Goal: Task Accomplishment & Management: Manage account settings

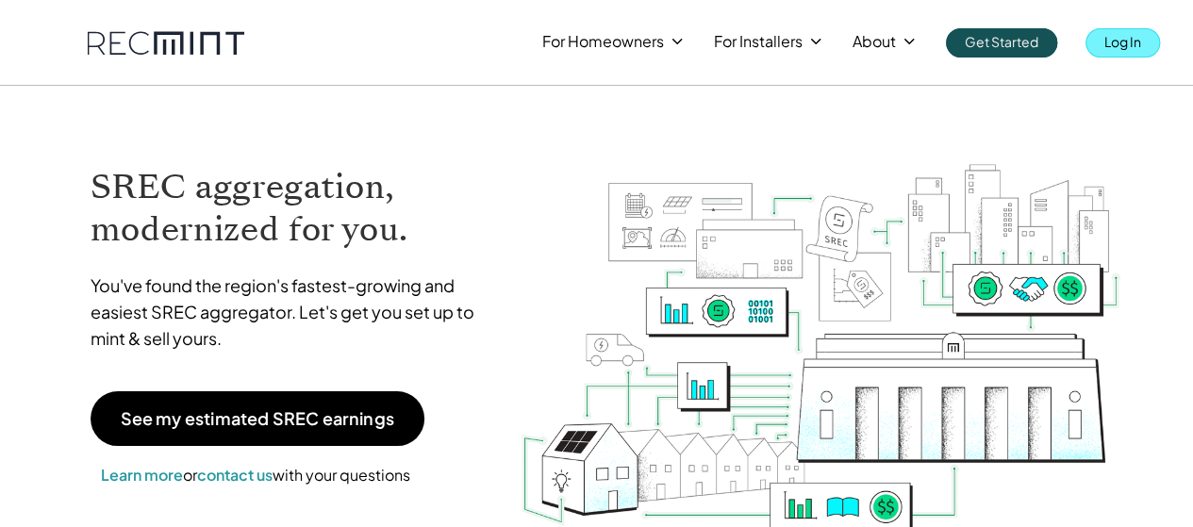
click at [1104, 39] on link "Log In" at bounding box center [1123, 42] width 75 height 29
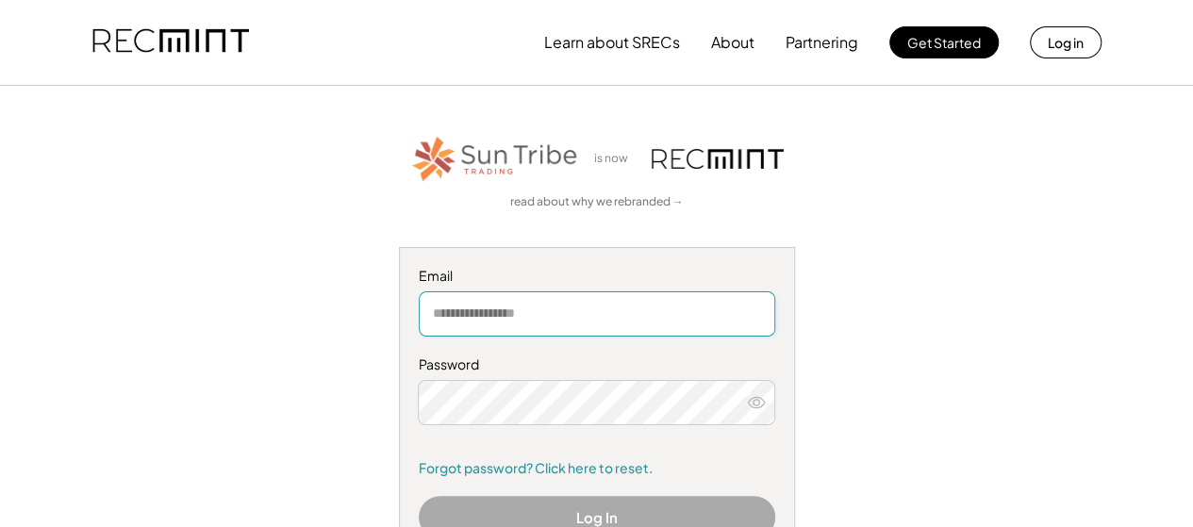
click at [528, 315] on input "email" at bounding box center [597, 314] width 357 height 45
type input "**********"
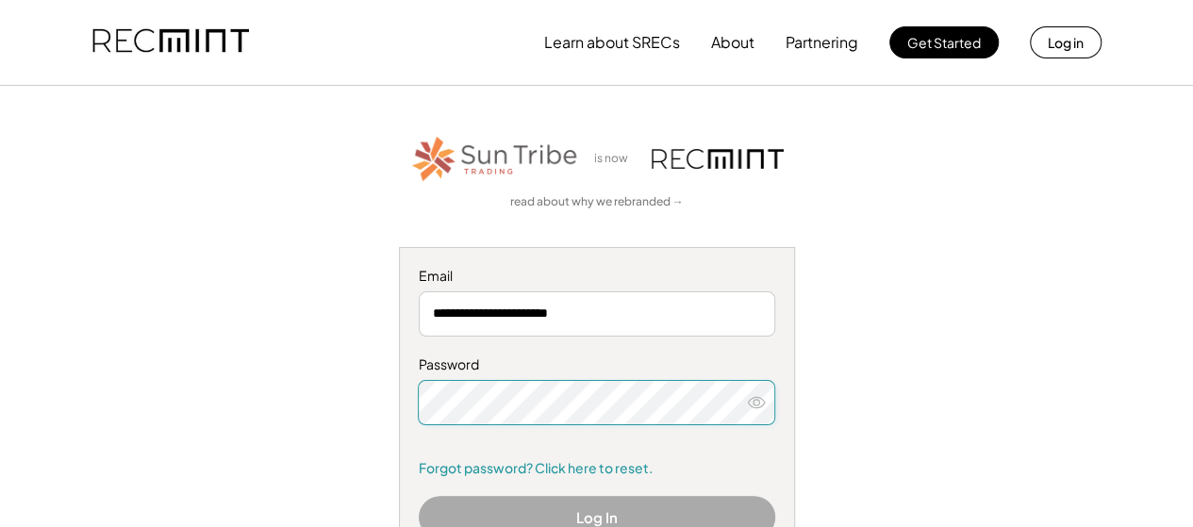
click at [747, 401] on icon at bounding box center [756, 402] width 19 height 19
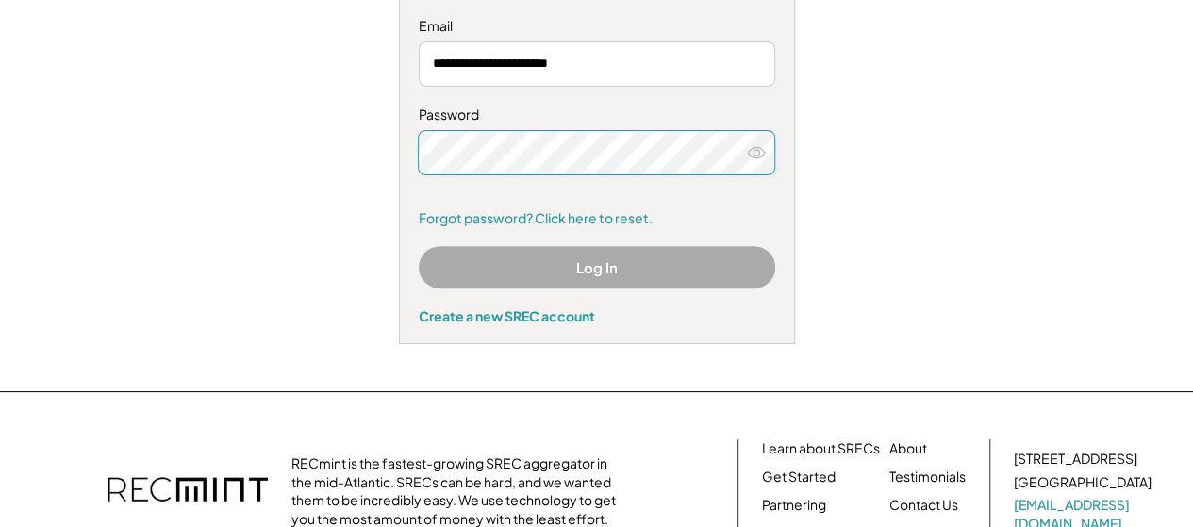
scroll to position [283, 0]
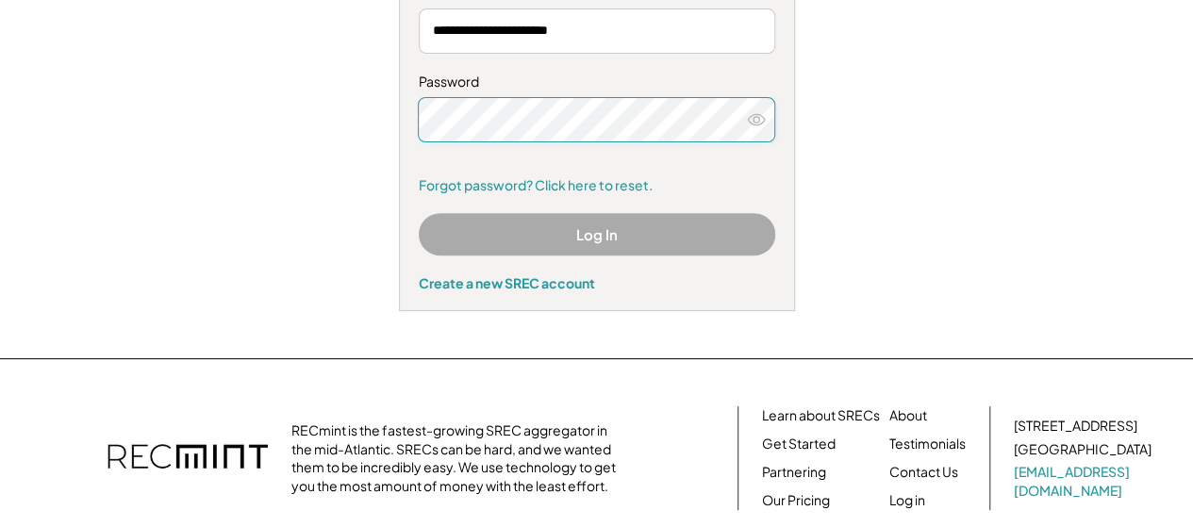
click at [504, 178] on link "Forgot password? Click here to reset." at bounding box center [597, 185] width 357 height 19
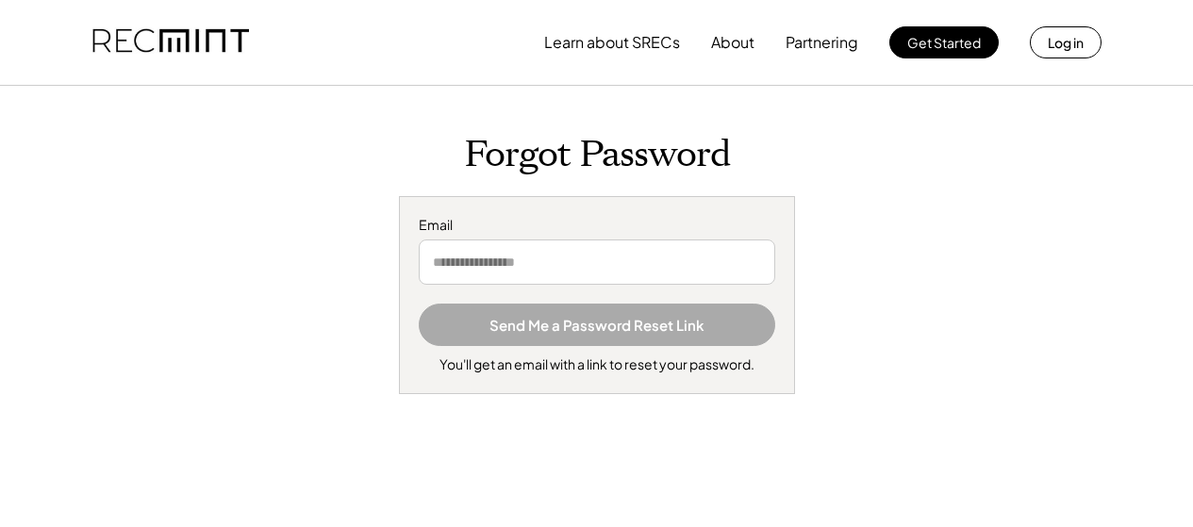
click at [513, 258] on input "email" at bounding box center [597, 262] width 357 height 45
click at [530, 271] on input "email" at bounding box center [597, 262] width 357 height 45
click at [541, 267] on input "email" at bounding box center [597, 262] width 357 height 45
click at [474, 259] on input "*" at bounding box center [597, 262] width 357 height 45
drag, startPoint x: 477, startPoint y: 263, endPoint x: 455, endPoint y: 260, distance: 22.8
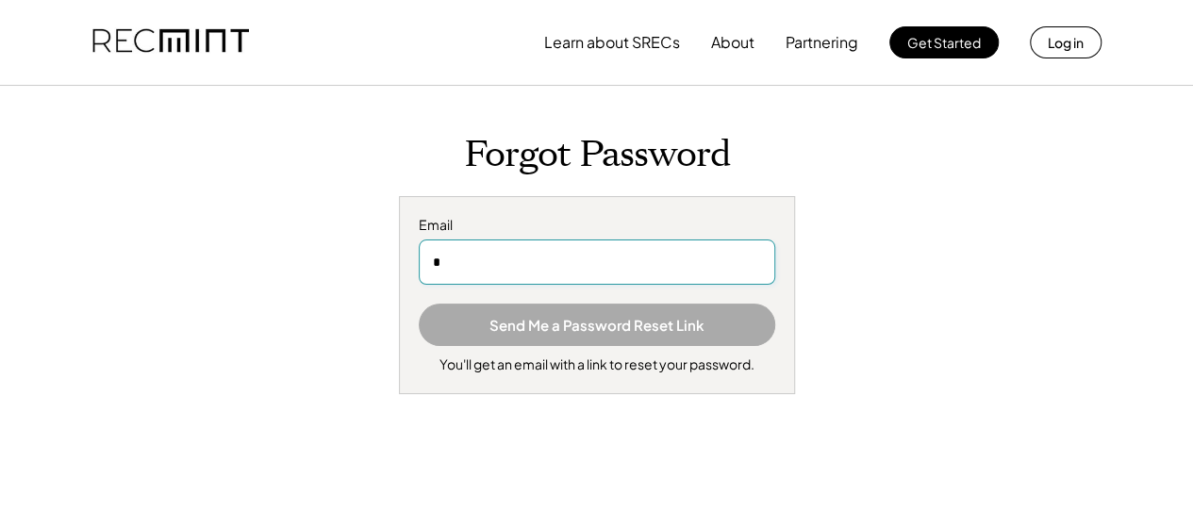
click at [387, 267] on div "Forgot Password Email * Send Me a Password Reset Link You'll get an email with …" at bounding box center [597, 263] width 1156 height 261
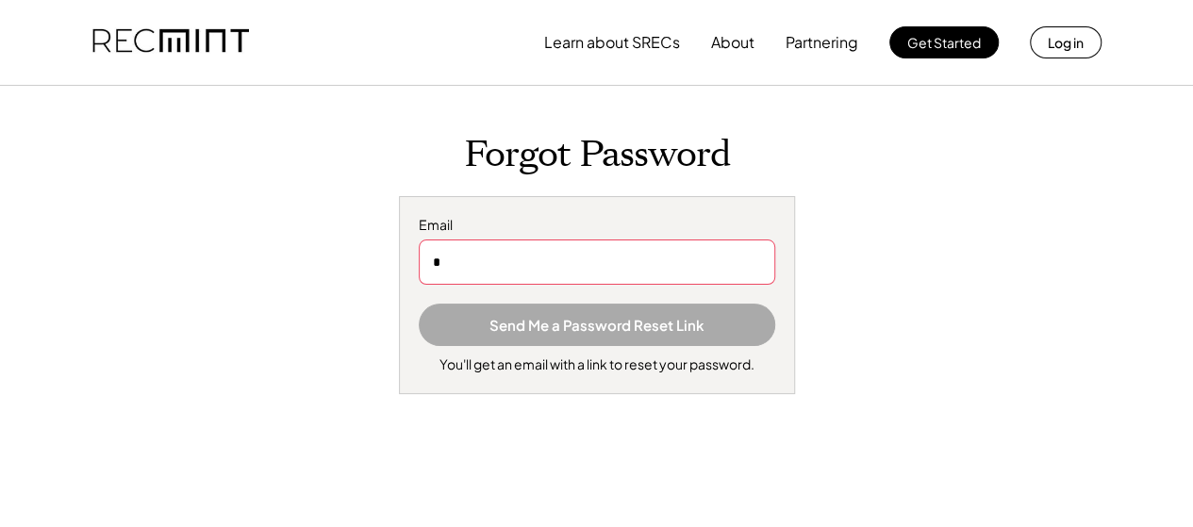
click at [500, 267] on input "*" at bounding box center [597, 262] width 357 height 45
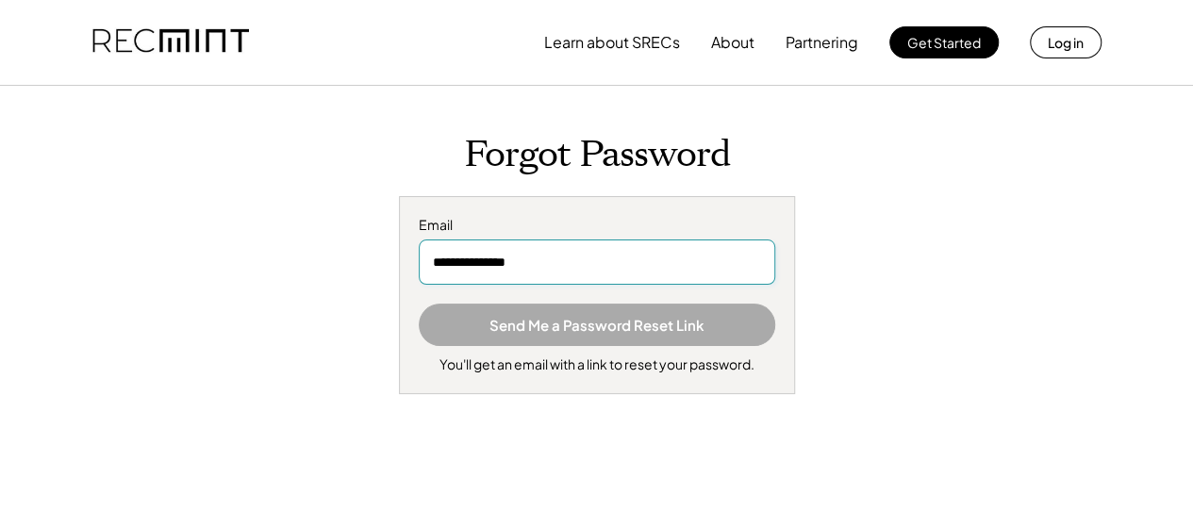
type input "**********"
click at [644, 242] on input "**********" at bounding box center [597, 262] width 357 height 45
type input "**********"
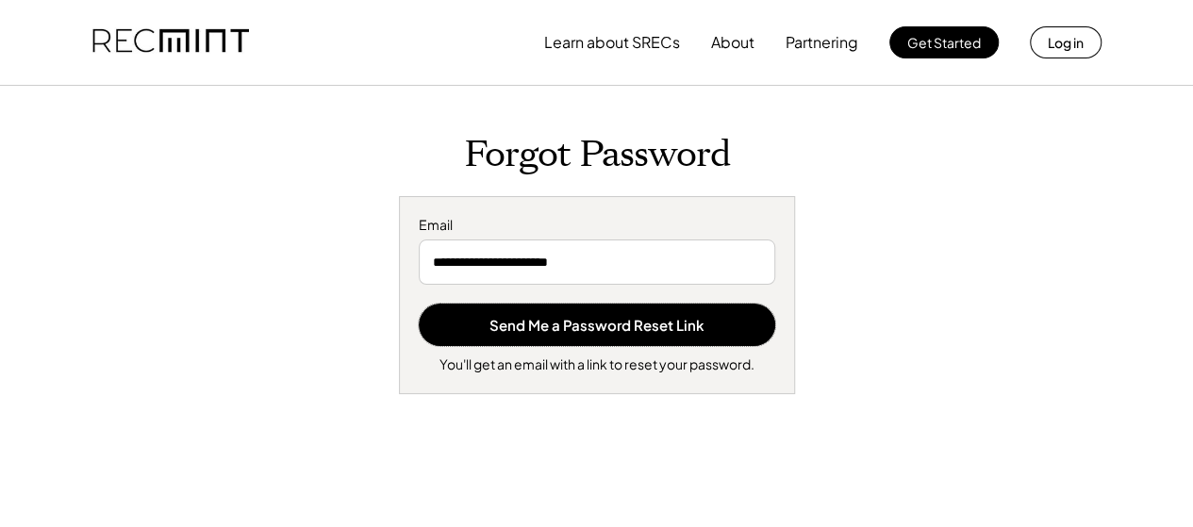
click at [419, 304] on button "Send Me a Password Reset Link" at bounding box center [597, 325] width 357 height 42
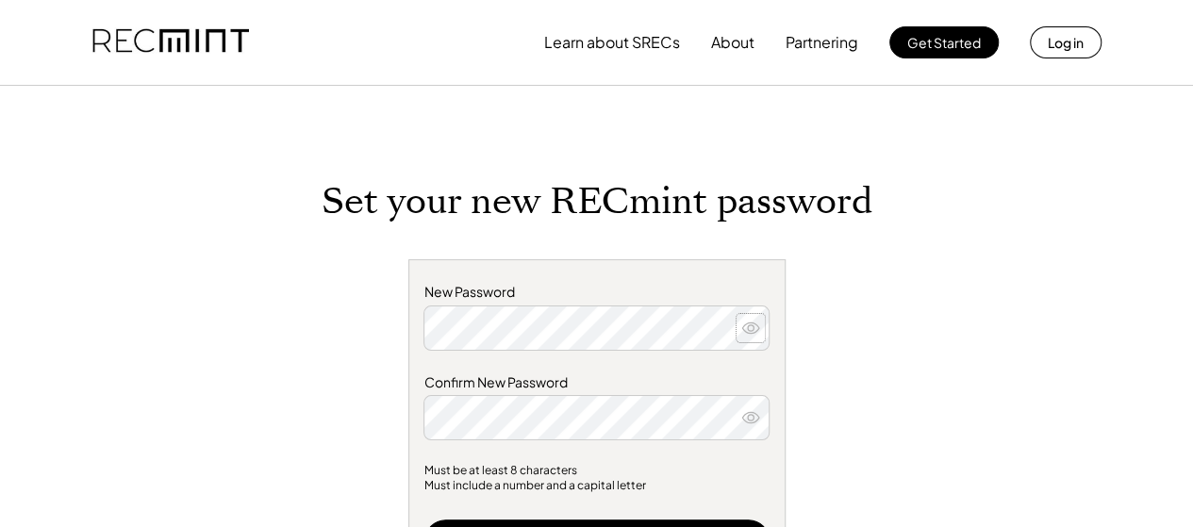
click at [751, 324] on use at bounding box center [751, 328] width 17 height 10
click at [393, 328] on div "New Password Confirm New Password Must be at least 8 characters Must include a …" at bounding box center [597, 454] width 536 height 391
click at [298, 390] on div "Set your new RECmint password New Password Confirm New Password Must be at leas…" at bounding box center [597, 519] width 755 height 679
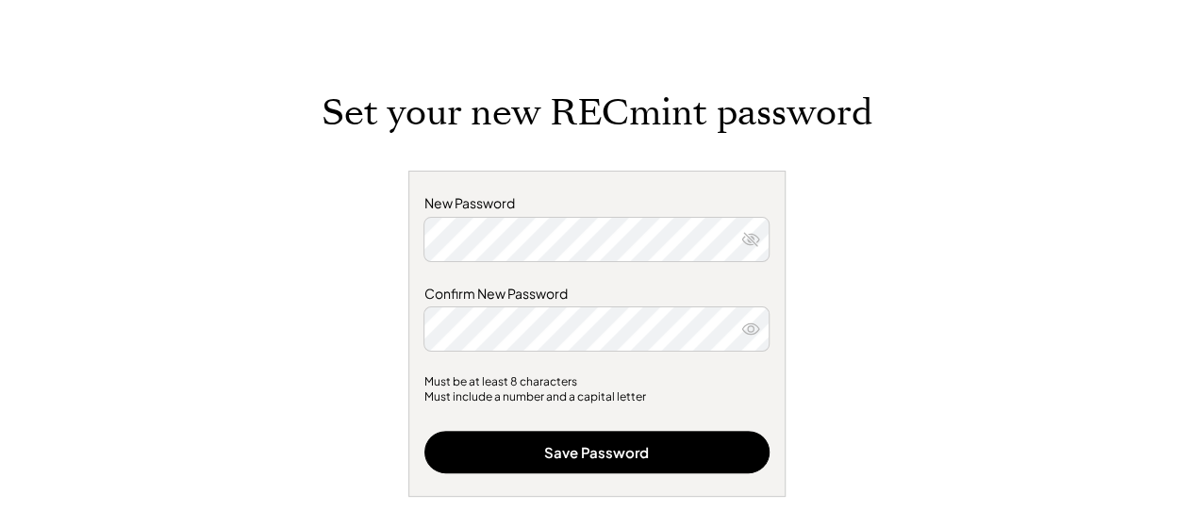
scroll to position [189, 0]
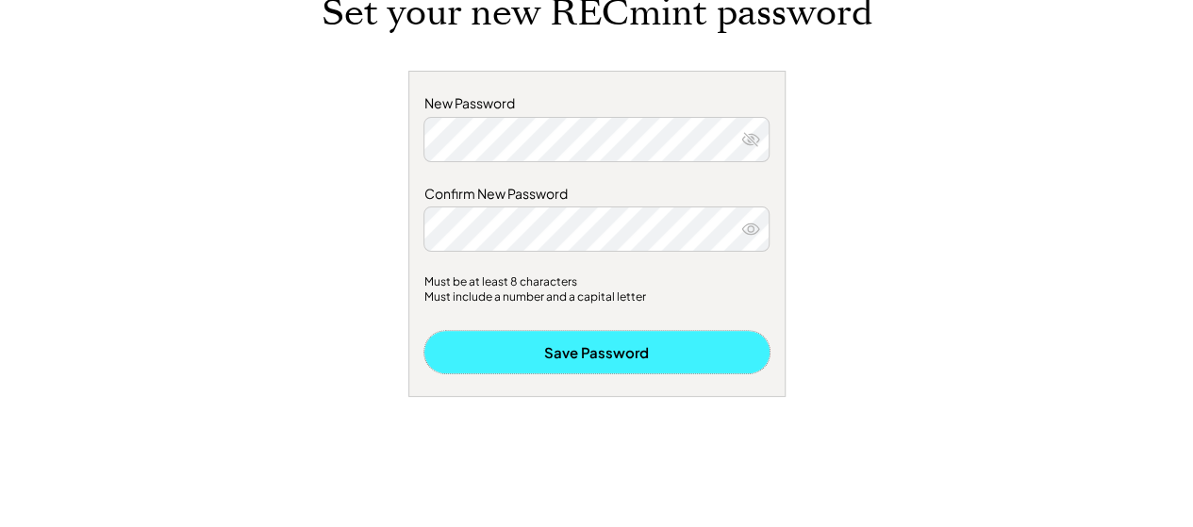
click at [509, 353] on button "Save Password" at bounding box center [597, 352] width 345 height 42
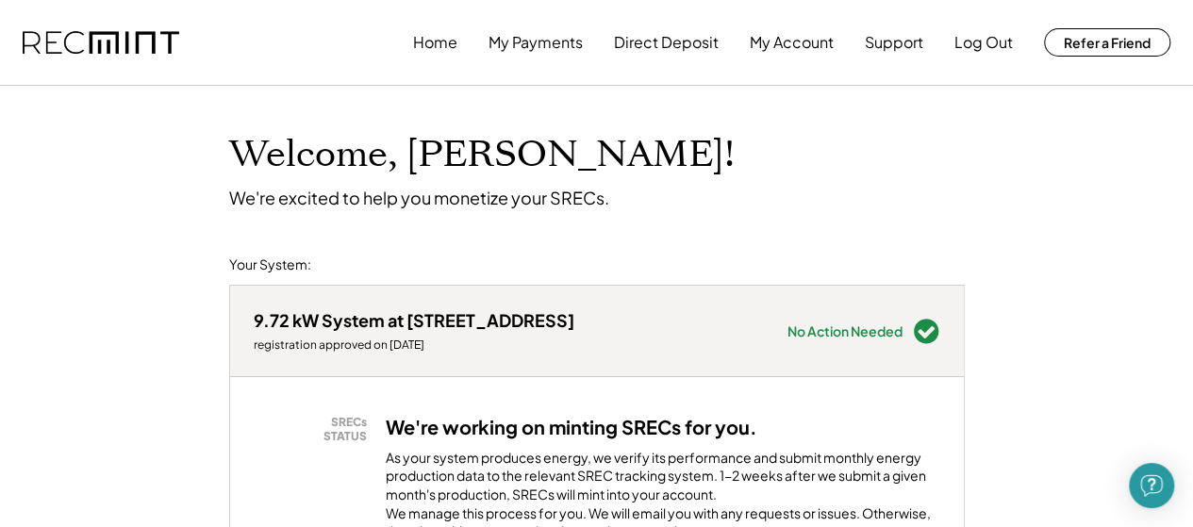
click at [792, 186] on div "Welcome, [PERSON_NAME]! We're excited to help you monetize your SRECs." at bounding box center [597, 147] width 774 height 123
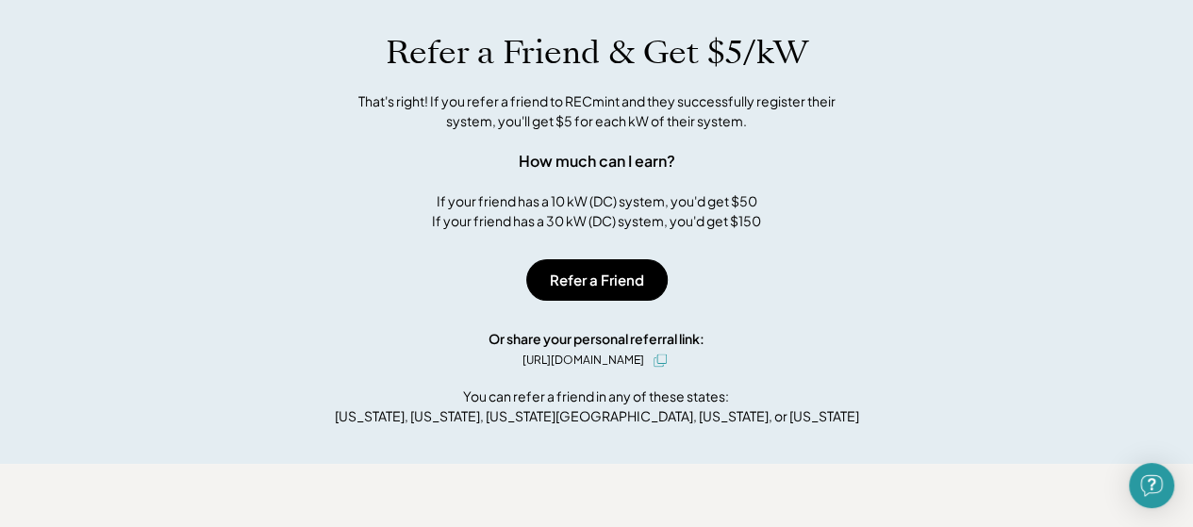
scroll to position [987, 0]
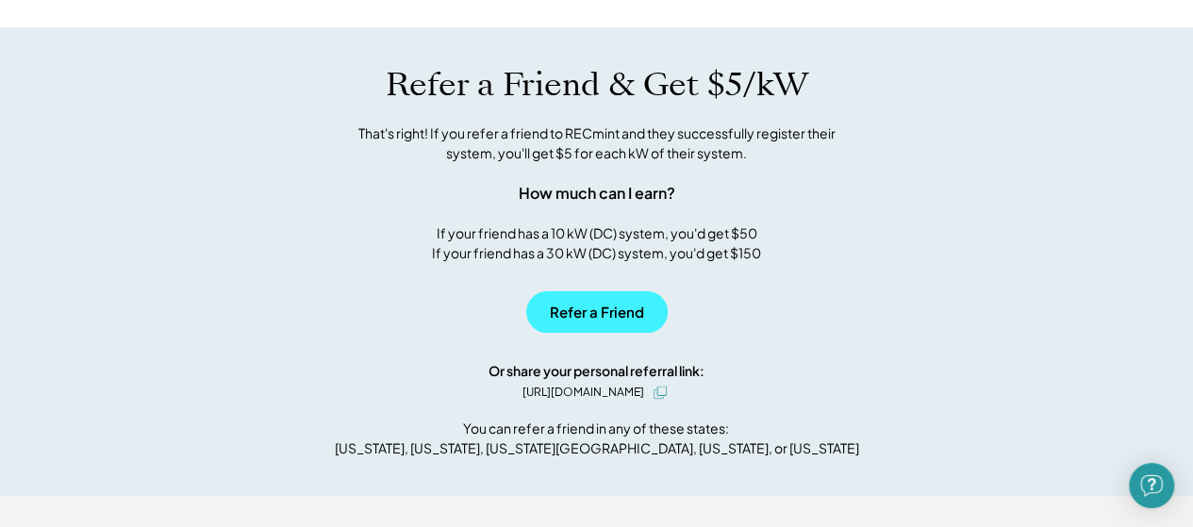
click at [597, 322] on button "Refer a Friend" at bounding box center [597, 313] width 142 height 42
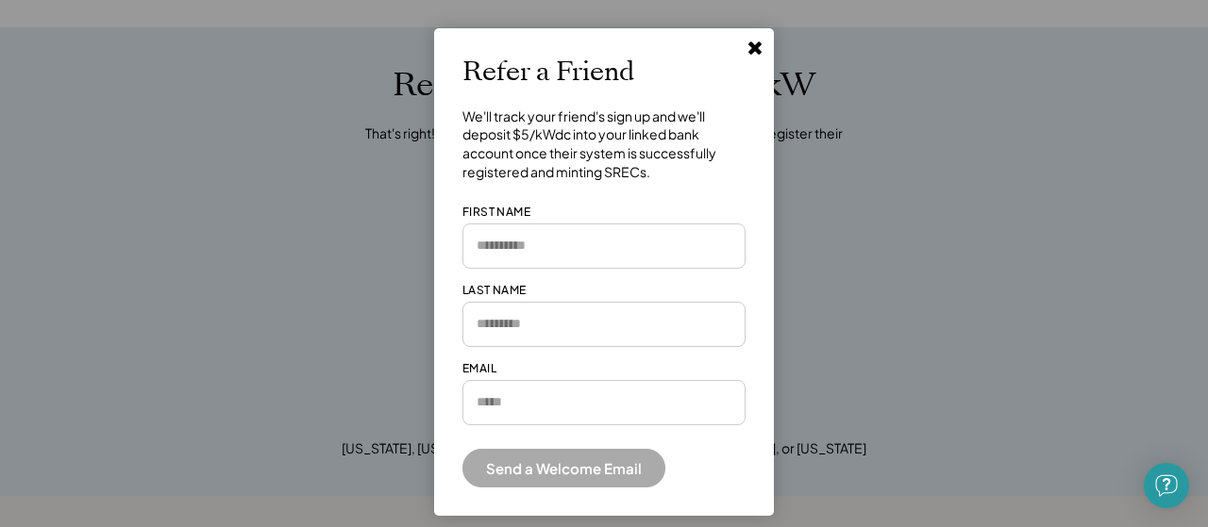
click at [749, 52] on icon at bounding box center [754, 47] width 19 height 19
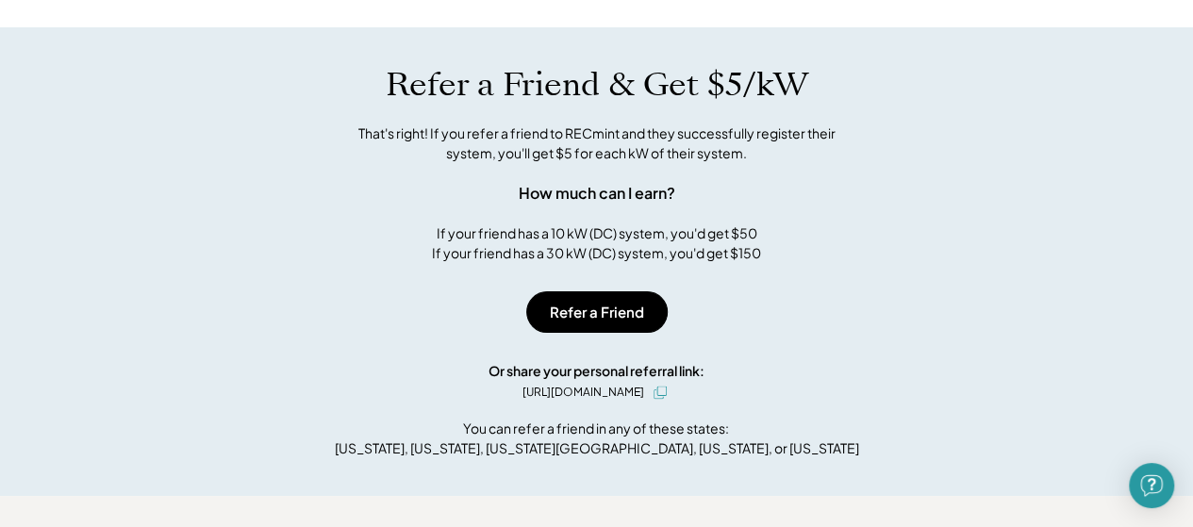
click at [667, 399] on icon at bounding box center [660, 392] width 13 height 13
click at [823, 416] on div "Refer a Friend & Get $5/kW That's right! If you refer a friend to RECmint and t…" at bounding box center [596, 261] width 1193 height 469
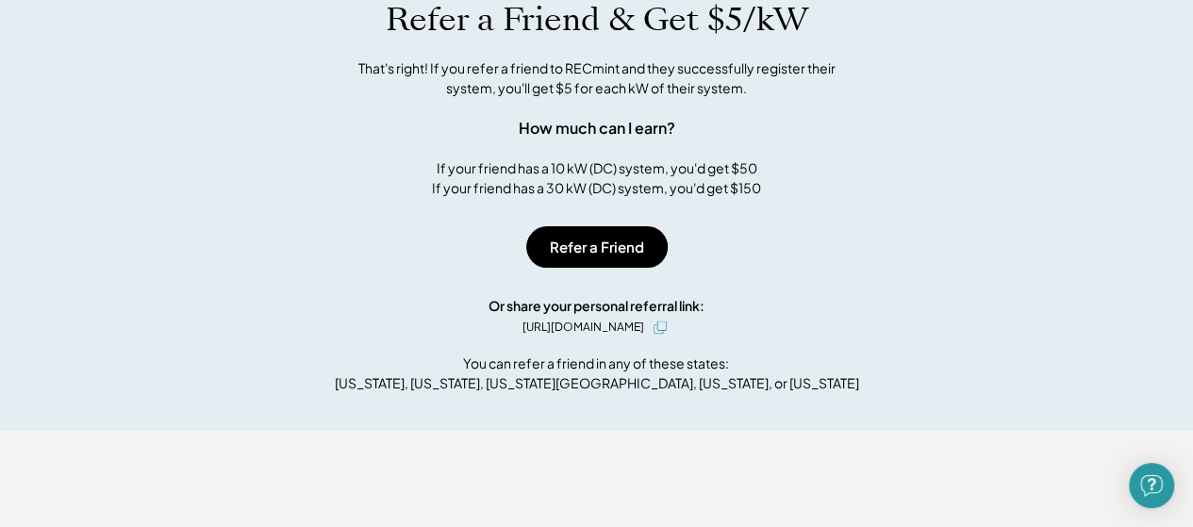
scroll to position [1081, 0]
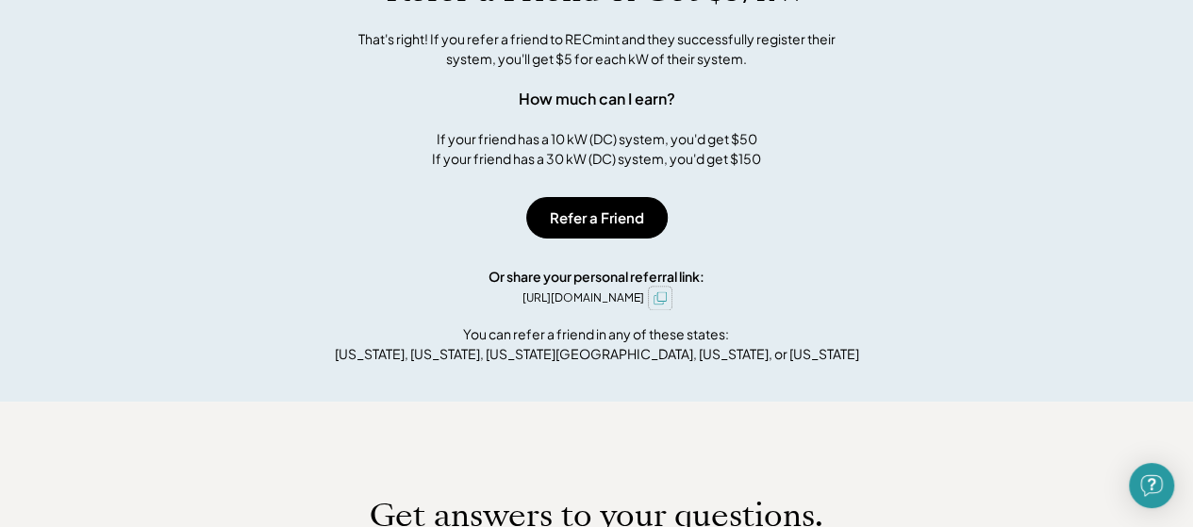
click at [667, 305] on icon at bounding box center [660, 298] width 13 height 13
click at [628, 307] on div "https://app.recmint.com/welcome?bud=i8ackkeg" at bounding box center [584, 298] width 122 height 17
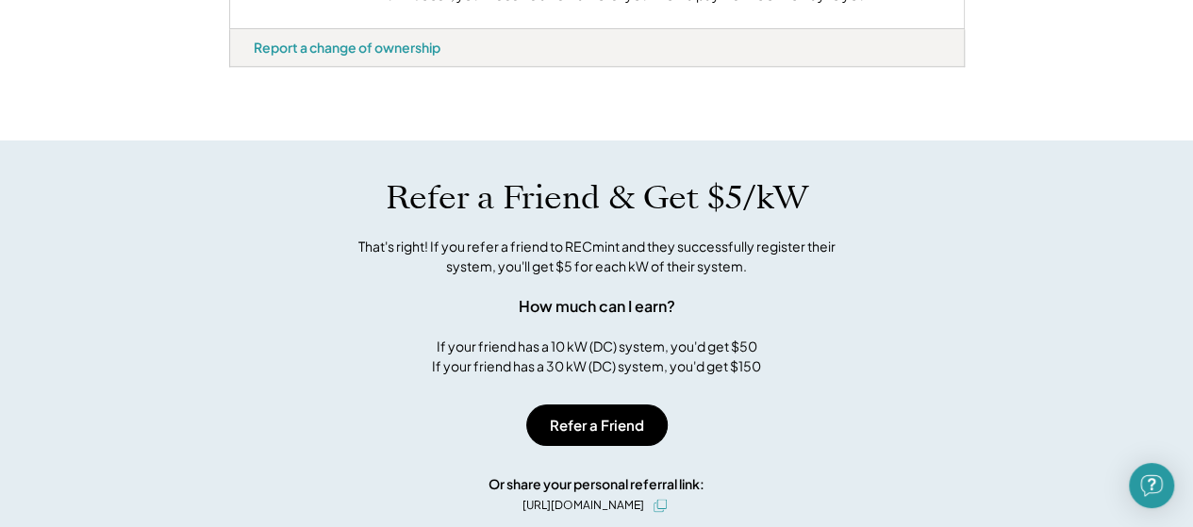
scroll to position [898, 0]
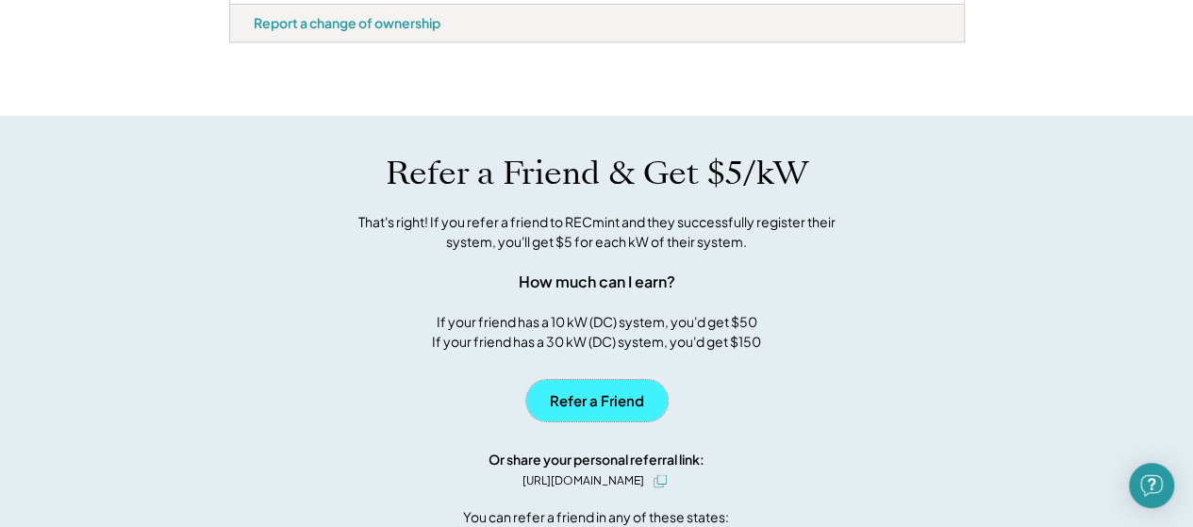
click at [585, 422] on button "Refer a Friend" at bounding box center [597, 401] width 142 height 42
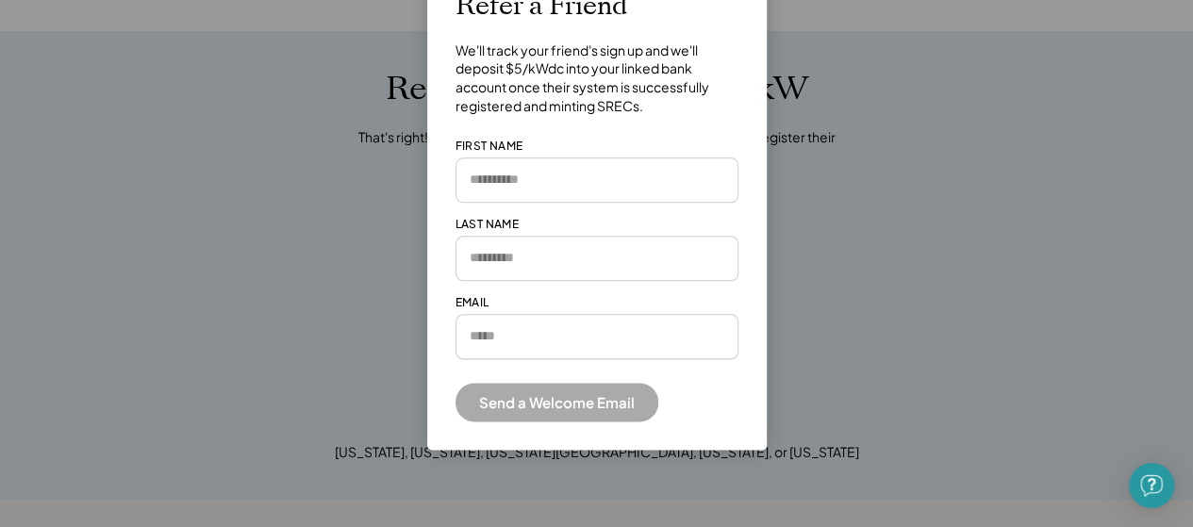
scroll to position [1087, 0]
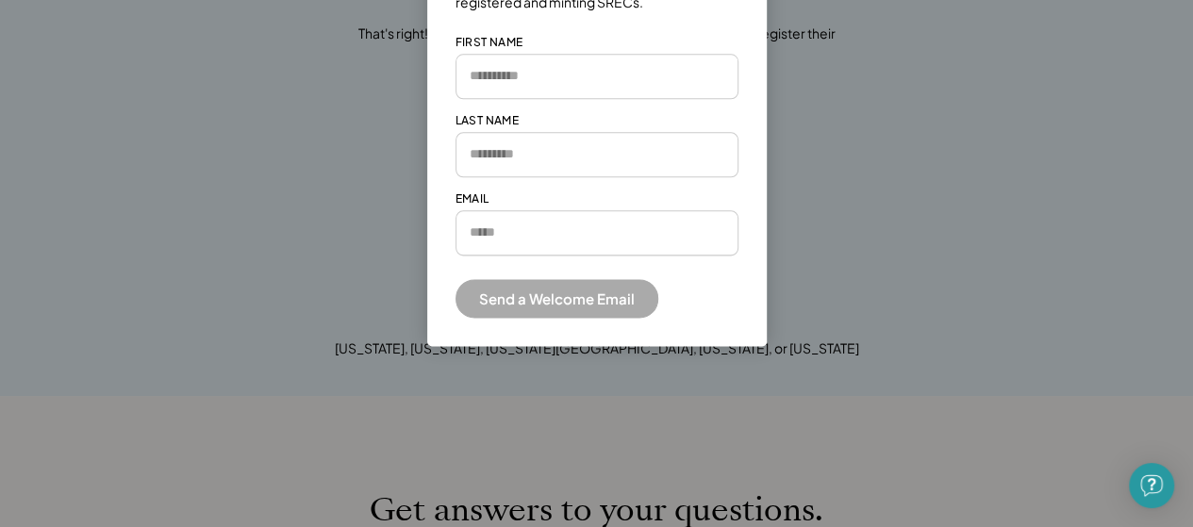
click at [550, 232] on input "email" at bounding box center [597, 232] width 283 height 45
drag, startPoint x: 858, startPoint y: 280, endPoint x: 902, endPoint y: 288, distance: 45.0
click at [859, 280] on div at bounding box center [596, 263] width 1193 height 527
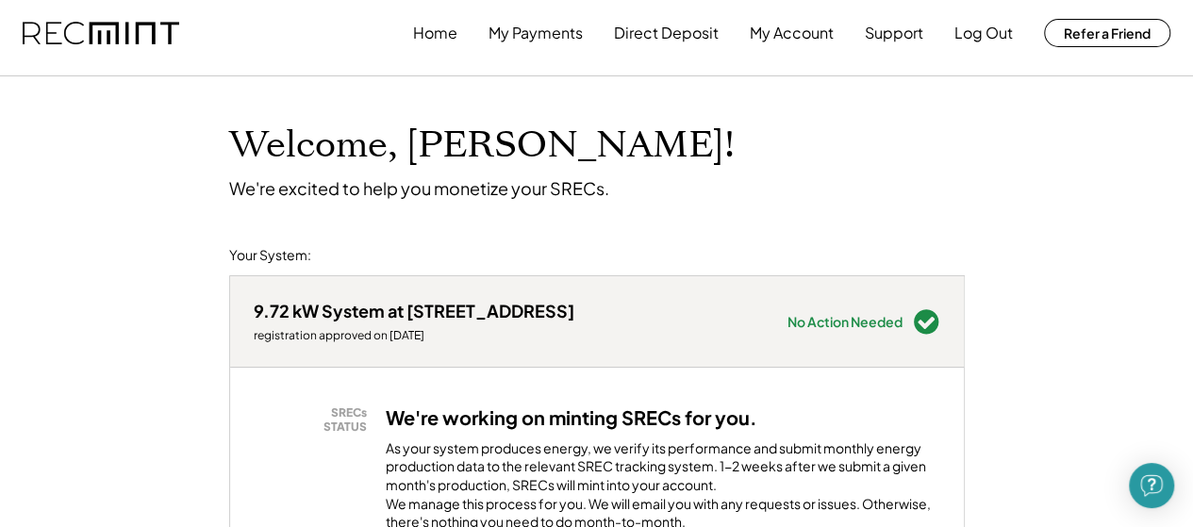
scroll to position [0, 0]
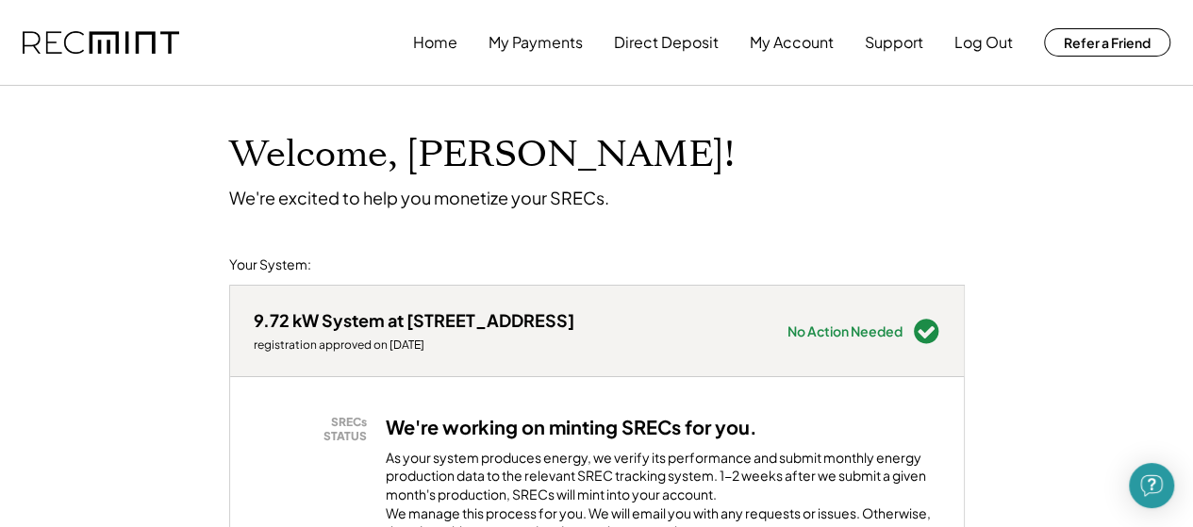
click at [494, 45] on button "My Payments" at bounding box center [536, 43] width 94 height 38
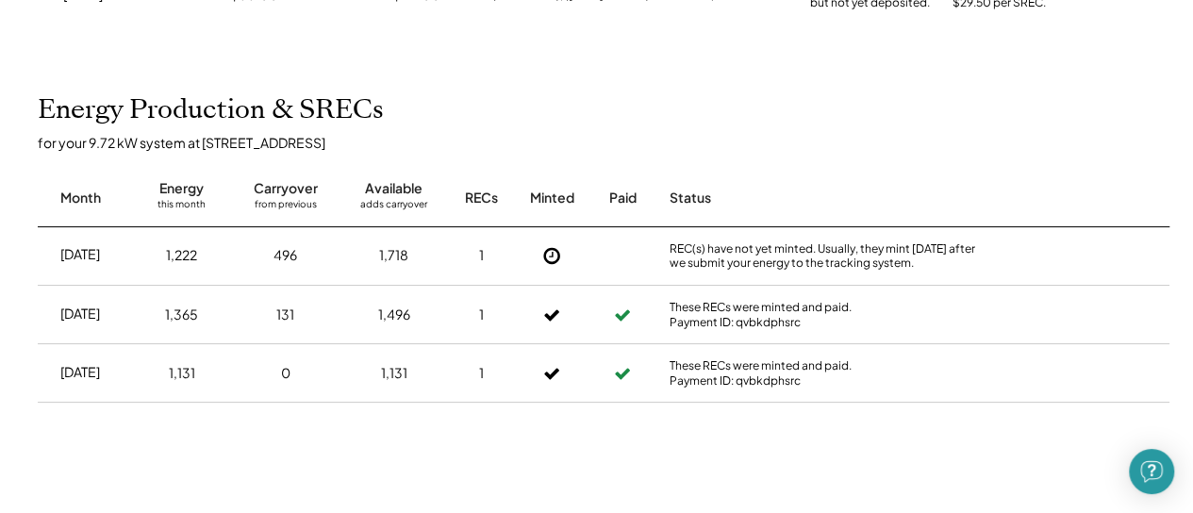
scroll to position [283, 0]
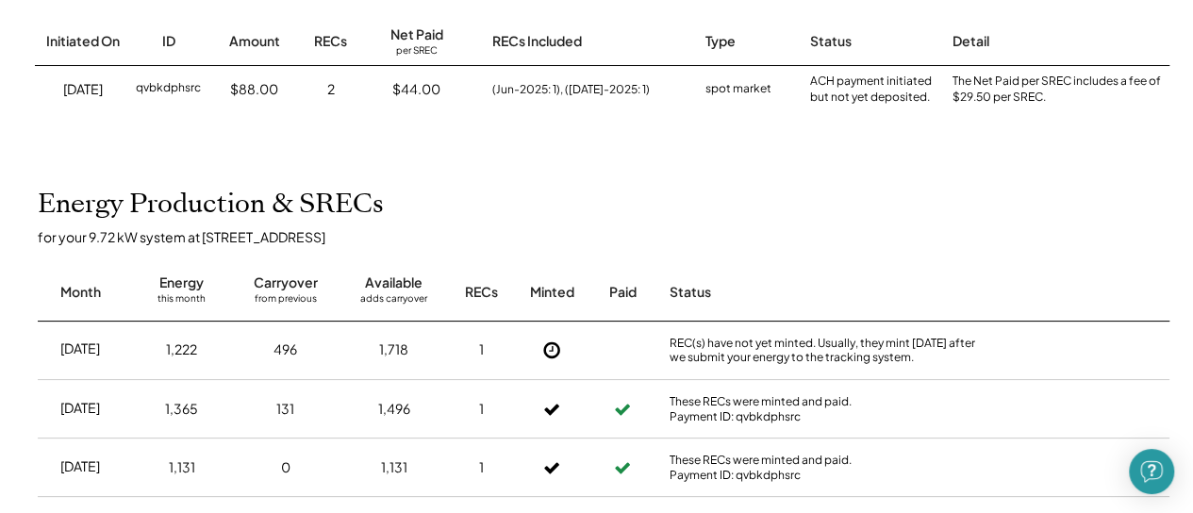
click at [366, 97] on div "$44.00" at bounding box center [416, 89] width 114 height 47
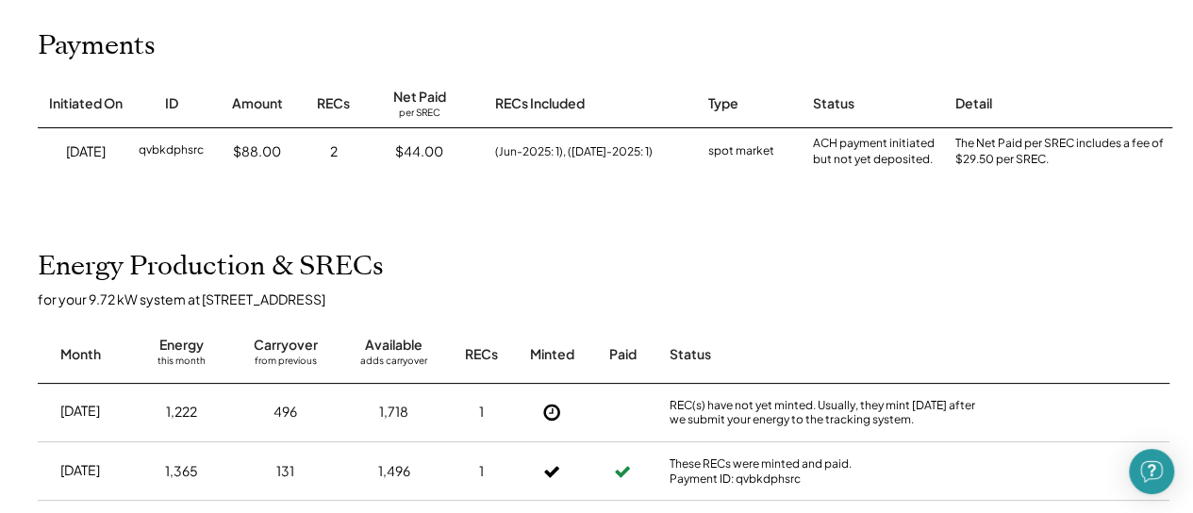
scroll to position [0, 0]
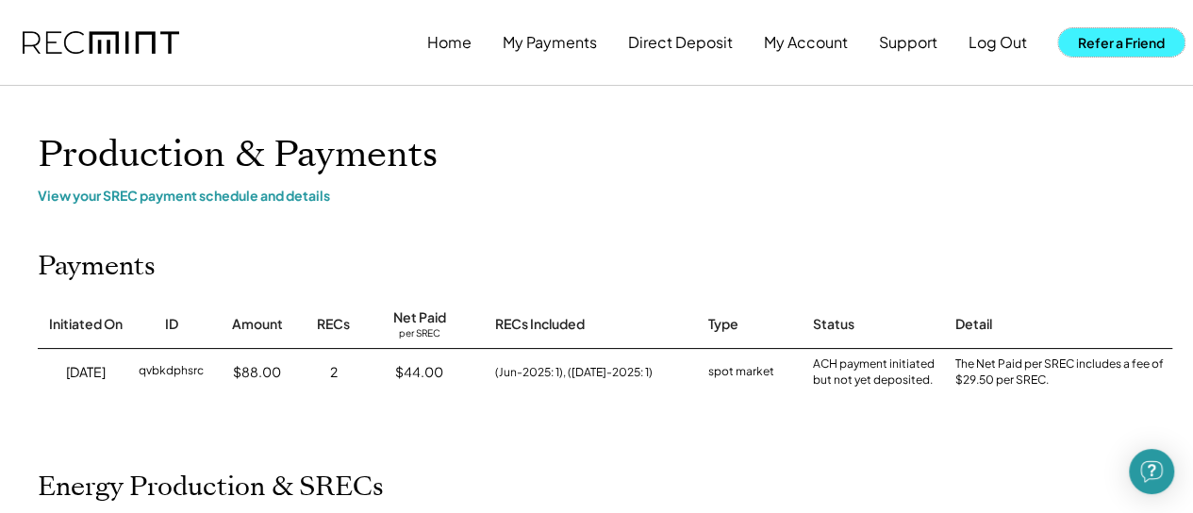
click at [1080, 41] on button "Refer a Friend" at bounding box center [1122, 42] width 126 height 28
click at [981, 50] on button "Log Out" at bounding box center [998, 43] width 58 height 38
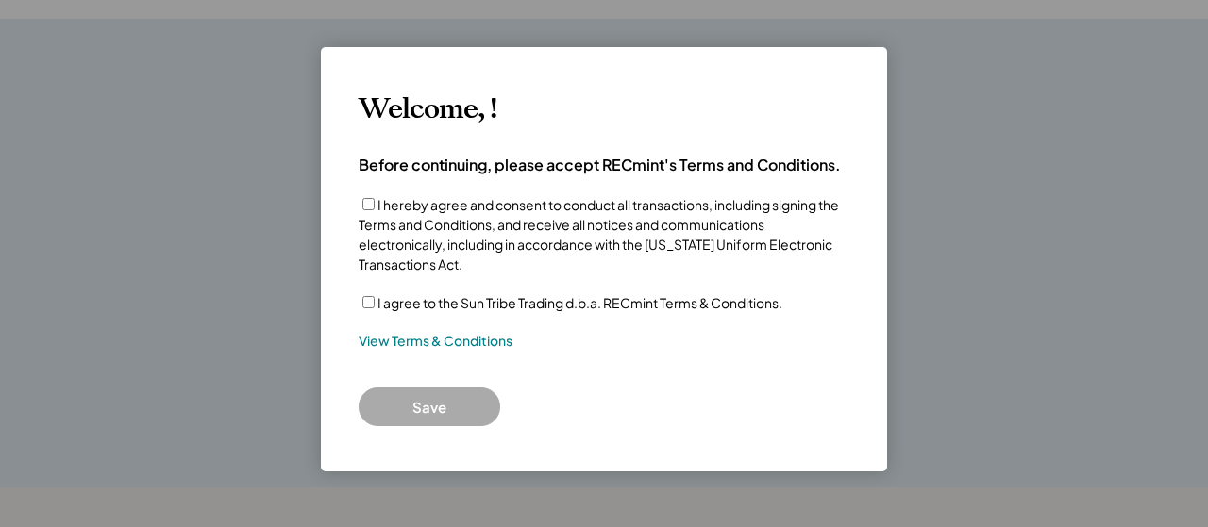
scroll to position [265, 0]
